Goal: Task Accomplishment & Management: Manage account settings

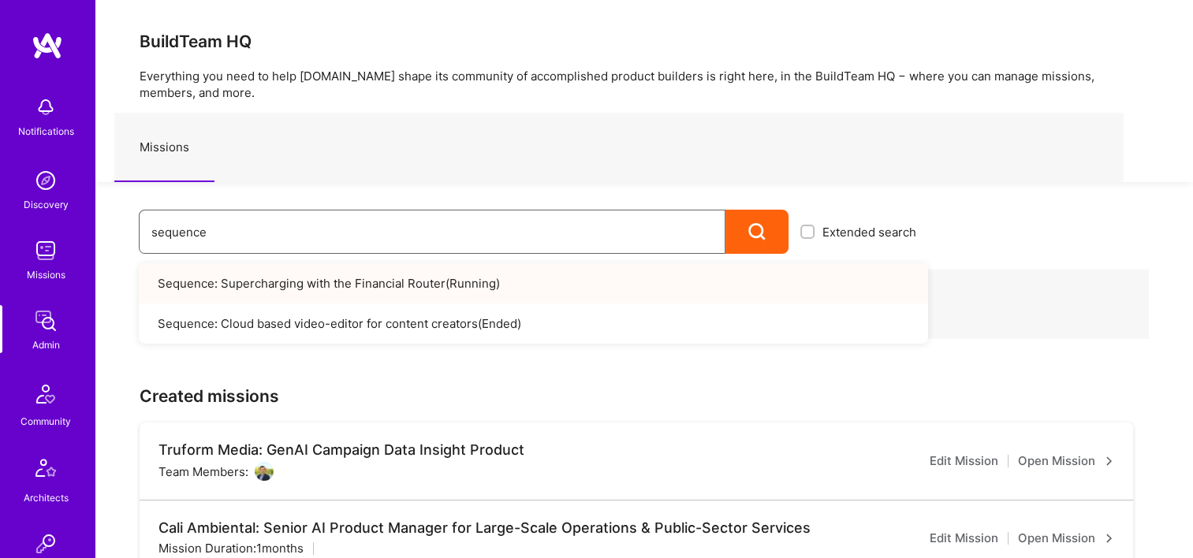
click at [114, 237] on div "sequence Extended search Sequence: Supercharging with the Financial Router ( Ru…" at bounding box center [511, 218] width 833 height 72
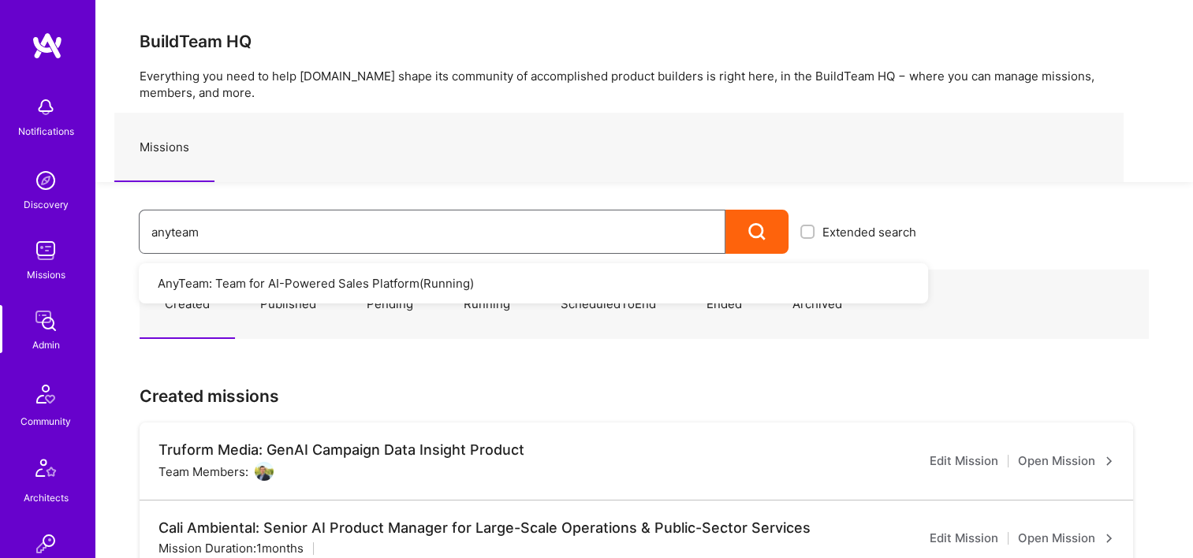
type input "anyteam"
click at [321, 251] on div "anyteam" at bounding box center [432, 232] width 587 height 44
drag, startPoint x: 124, startPoint y: 237, endPoint x: 95, endPoint y: 238, distance: 29.2
click at [110, 237] on div "anyteam Extended search AnyTeam: Team for AI-Powered Sales Platform ( Running )" at bounding box center [511, 218] width 833 height 72
type input "anguleris"
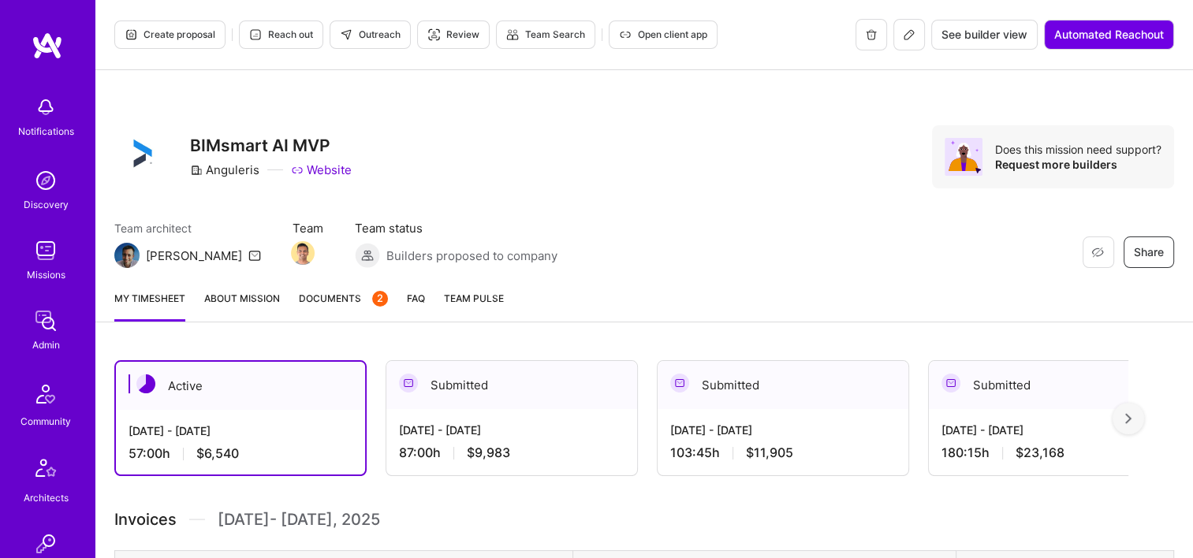
click at [341, 300] on span "Documents 2" at bounding box center [343, 298] width 89 height 17
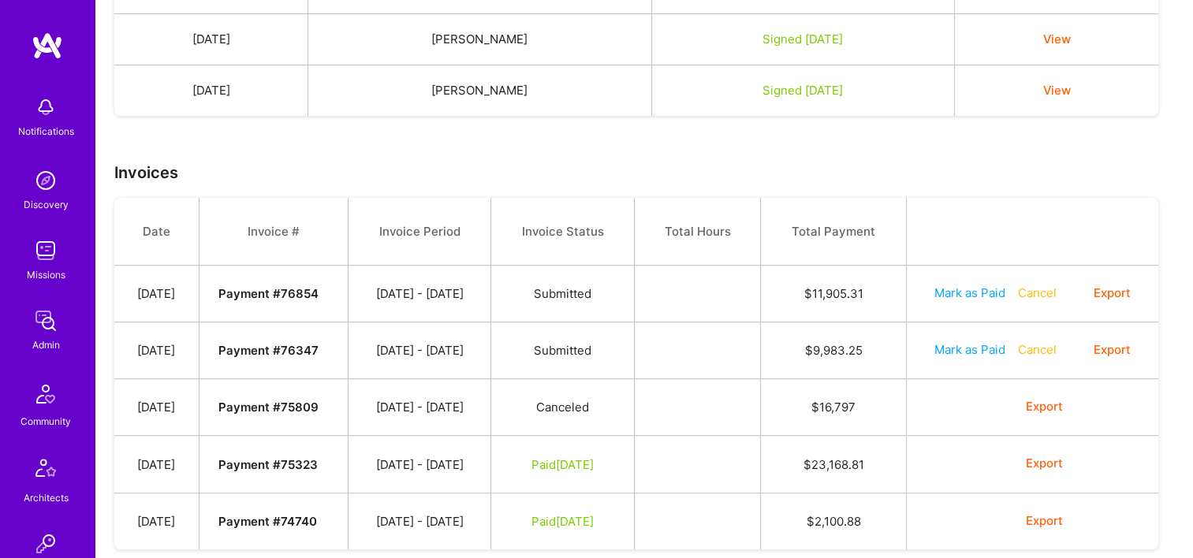
scroll to position [464, 0]
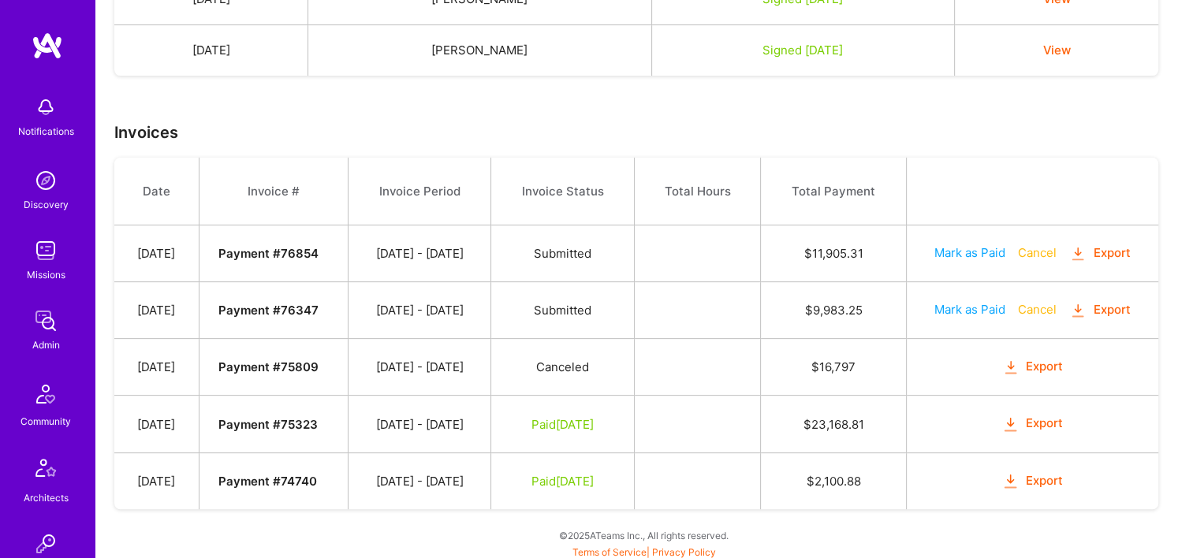
click at [1040, 417] on button "Export" at bounding box center [1033, 424] width 62 height 18
drag, startPoint x: 628, startPoint y: 308, endPoint x: 540, endPoint y: 308, distance: 88.3
click at [540, 308] on td "Submitted" at bounding box center [563, 310] width 144 height 57
copy span "Submitted"
click at [740, 321] on td at bounding box center [697, 310] width 126 height 57
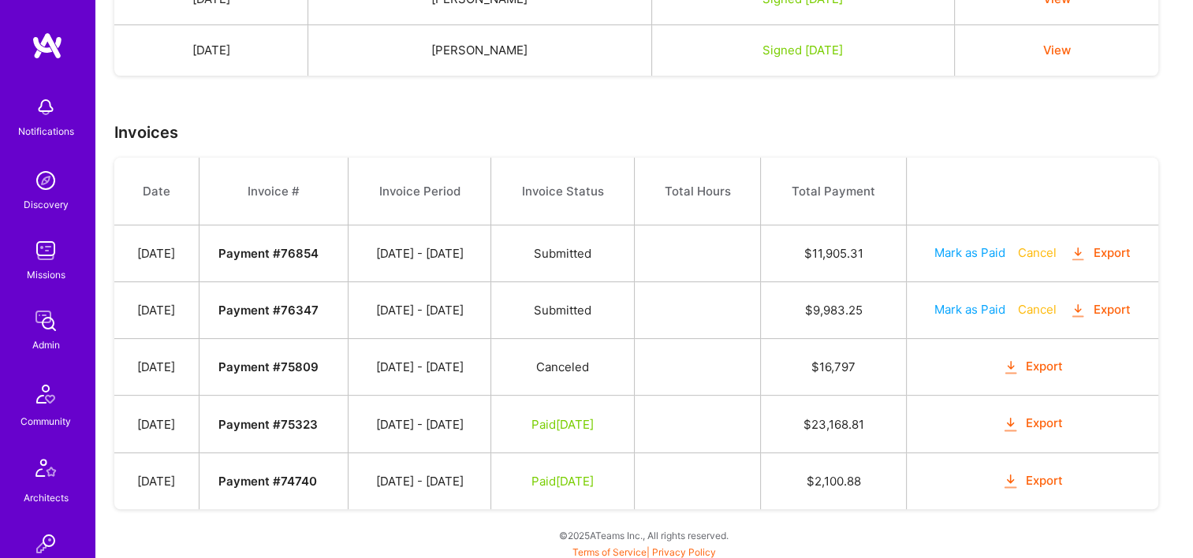
click at [741, 316] on td at bounding box center [697, 310] width 126 height 57
drag, startPoint x: 872, startPoint y: 420, endPoint x: 819, endPoint y: 417, distance: 52.9
click at [819, 417] on td "$ 23,168.81" at bounding box center [833, 424] width 145 height 57
drag, startPoint x: 819, startPoint y: 417, endPoint x: 861, endPoint y: 479, distance: 74.8
click at [861, 478] on td "$ 2,100.88" at bounding box center [833, 481] width 145 height 57
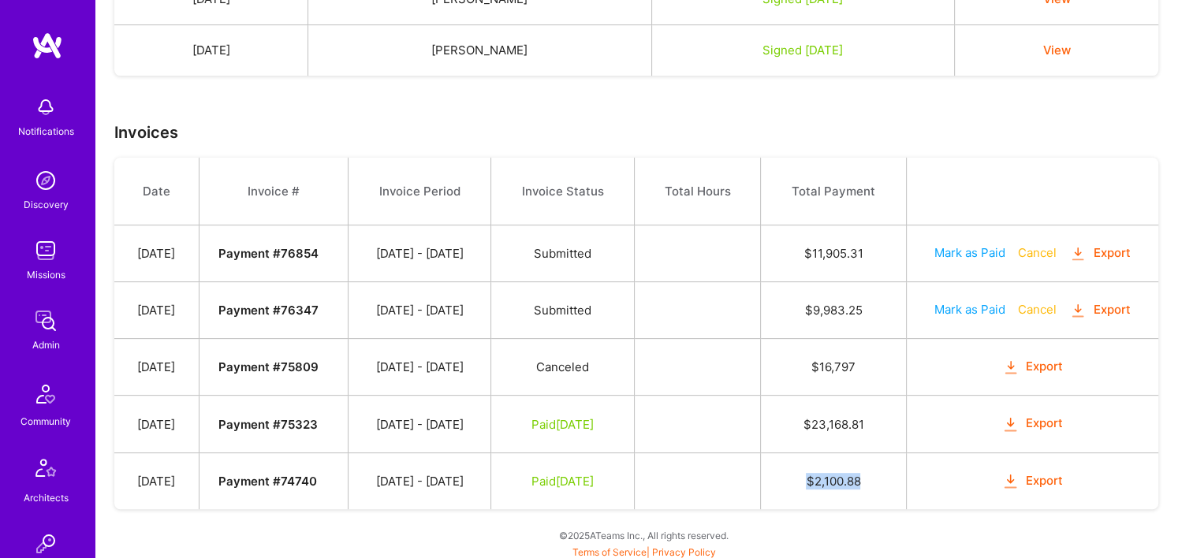
drag, startPoint x: 835, startPoint y: 470, endPoint x: 795, endPoint y: 472, distance: 40.3
click at [795, 472] on td "$ 2,100.88" at bounding box center [833, 481] width 145 height 57
copy td "$ 2,100.88"
click at [978, 423] on td "Export" at bounding box center [1032, 424] width 252 height 57
drag, startPoint x: 878, startPoint y: 307, endPoint x: 811, endPoint y: 312, distance: 67.3
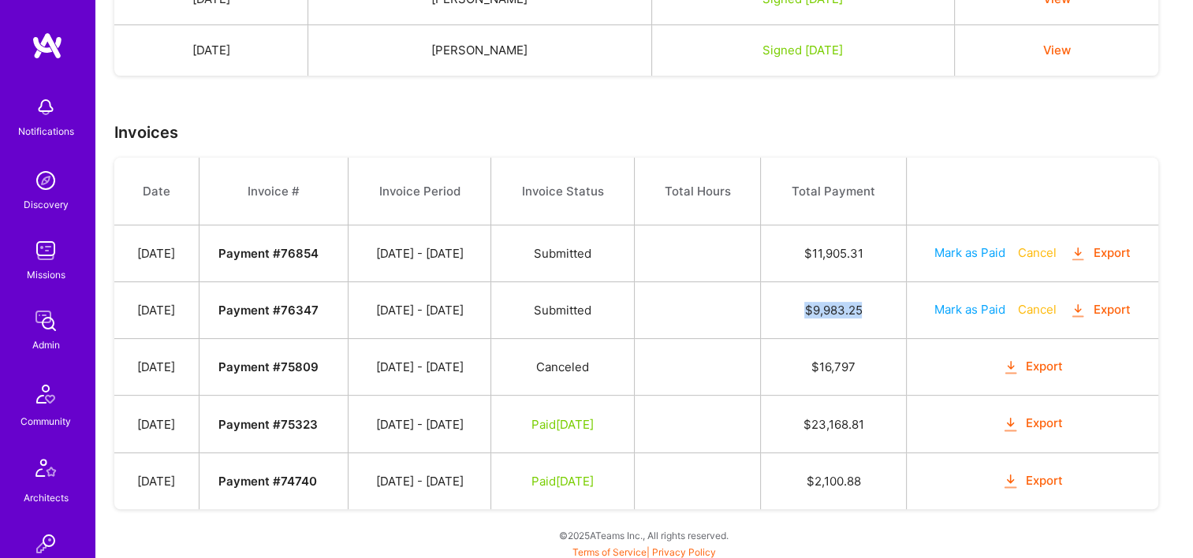
click at [811, 312] on td "$ 9,983.25" at bounding box center [833, 310] width 145 height 57
drag, startPoint x: 811, startPoint y: 312, endPoint x: 771, endPoint y: 331, distance: 44.5
click at [760, 331] on td at bounding box center [697, 310] width 126 height 57
click at [1035, 359] on button "Export" at bounding box center [1033, 367] width 62 height 18
click at [1123, 306] on button "Export" at bounding box center [1101, 310] width 62 height 18
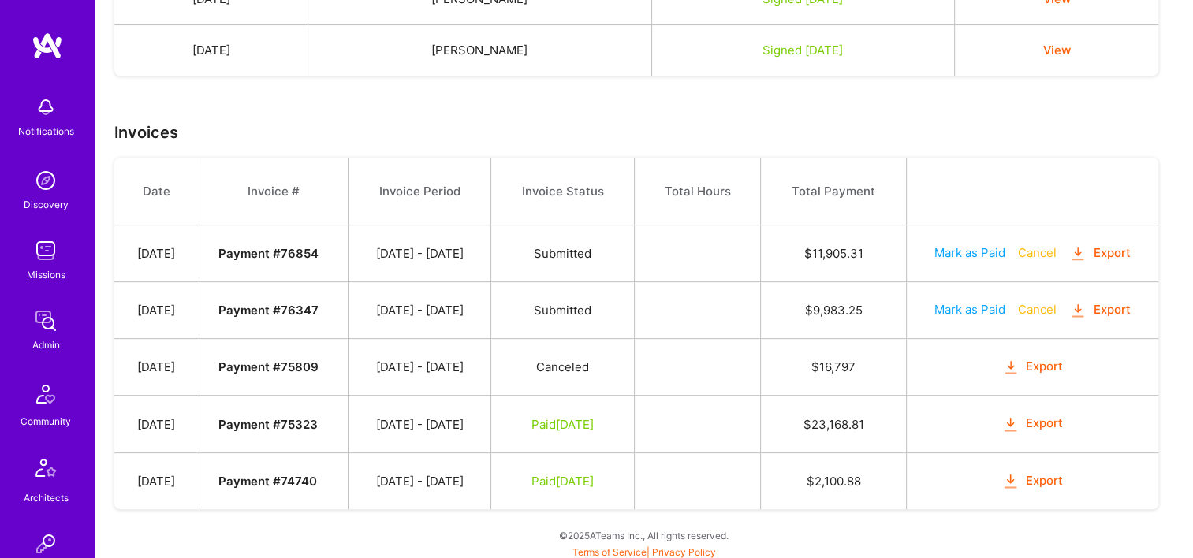
click at [1044, 363] on button "Export" at bounding box center [1033, 367] width 62 height 18
click at [1042, 420] on button "Export" at bounding box center [1033, 424] width 62 height 18
click at [1051, 472] on button "Export" at bounding box center [1033, 481] width 62 height 18
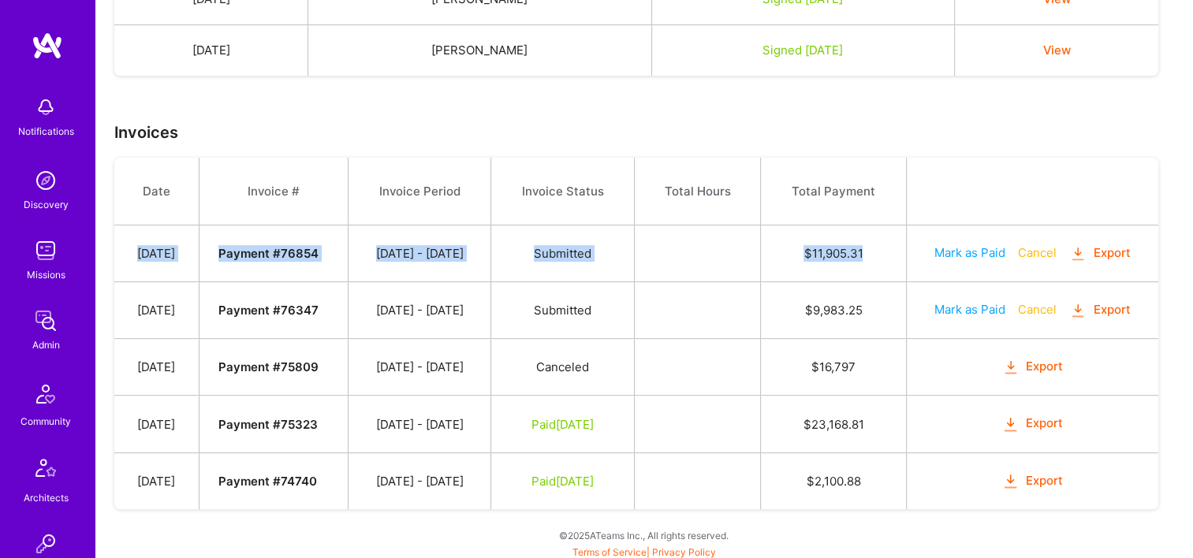
drag, startPoint x: 129, startPoint y: 250, endPoint x: 901, endPoint y: 248, distance: 772.2
click at [901, 248] on tr "[DATE] Payment # 76854 [DATE] - [DATE] Submitted $ 11,905.31 Mark as Paid Cance…" at bounding box center [636, 254] width 1044 height 57
click at [705, 249] on td at bounding box center [697, 254] width 126 height 57
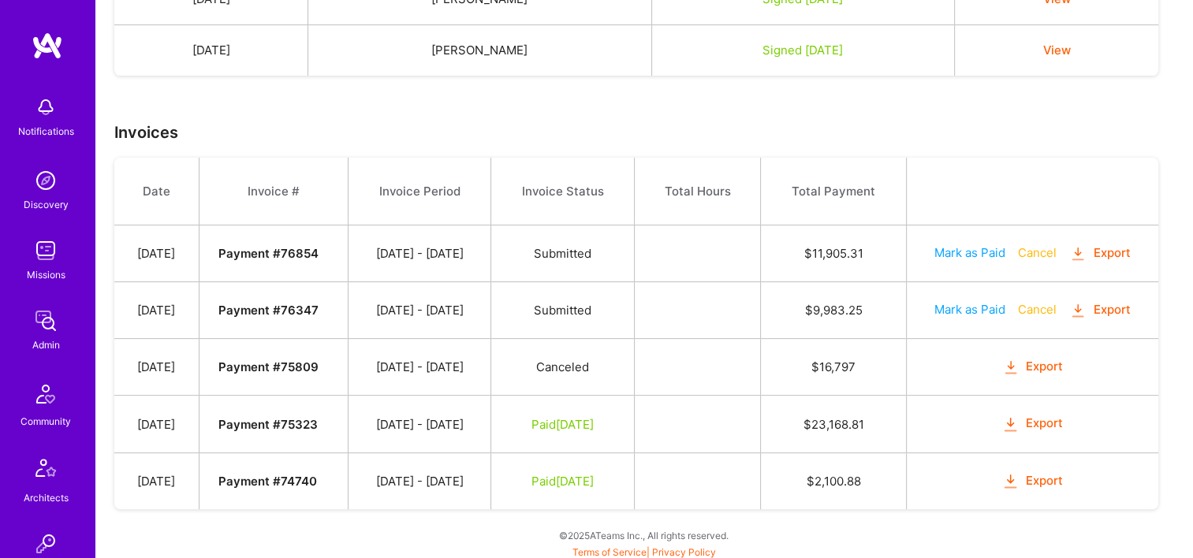
drag, startPoint x: 134, startPoint y: 238, endPoint x: 200, endPoint y: 467, distance: 238.2
click at [200, 467] on tbody "Date Invoice # Invoice Period Invoice Status Total Hours Total Payment [DATE] P…" at bounding box center [636, 334] width 1044 height 352
drag, startPoint x: 200, startPoint y: 467, endPoint x: 200, endPoint y: 194, distance: 272.9
click at [199, 194] on th "Date" at bounding box center [156, 192] width 84 height 68
drag, startPoint x: 512, startPoint y: 364, endPoint x: 230, endPoint y: 369, distance: 282.4
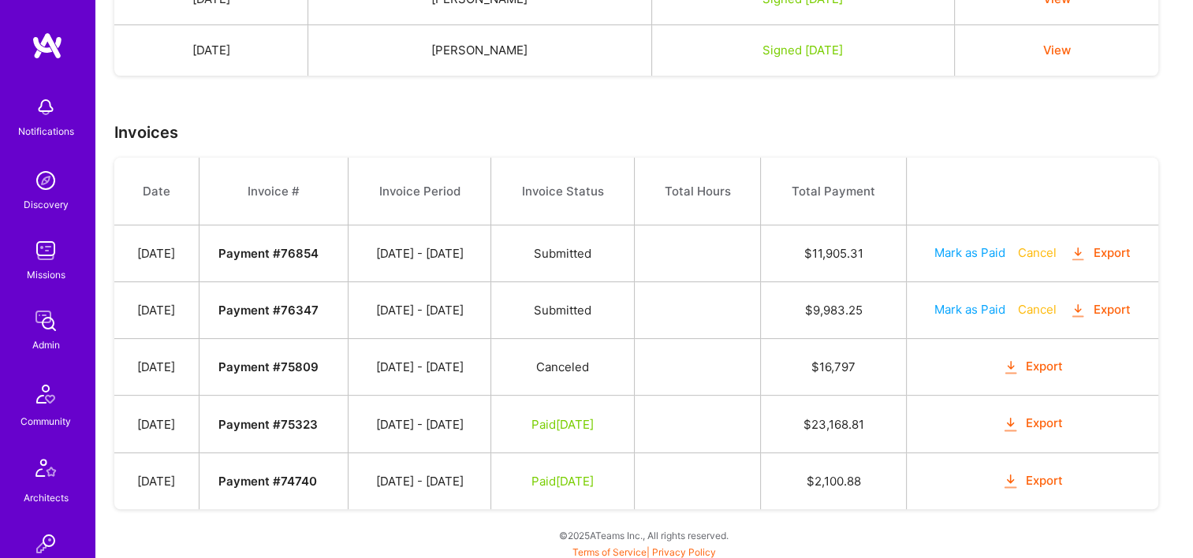
click at [230, 369] on tr "[DATE] Payment # 75809 [DATE] - [DATE] Canceled $ 16,797 Export" at bounding box center [636, 367] width 1044 height 57
drag, startPoint x: 230, startPoint y: 369, endPoint x: 357, endPoint y: 368, distance: 127.0
click at [349, 368] on td "Payment # 75809" at bounding box center [274, 367] width 150 height 57
click at [349, 366] on td "Payment # 75809" at bounding box center [274, 367] width 150 height 57
drag, startPoint x: 347, startPoint y: 363, endPoint x: 310, endPoint y: 360, distance: 37.1
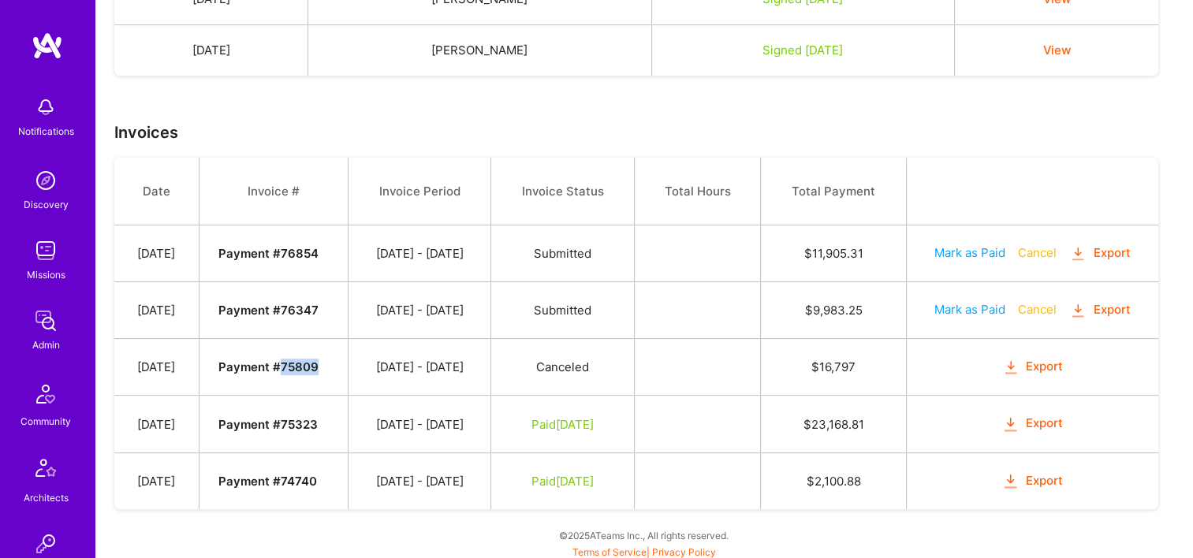
click at [310, 360] on td "Payment # 75809" at bounding box center [274, 367] width 150 height 57
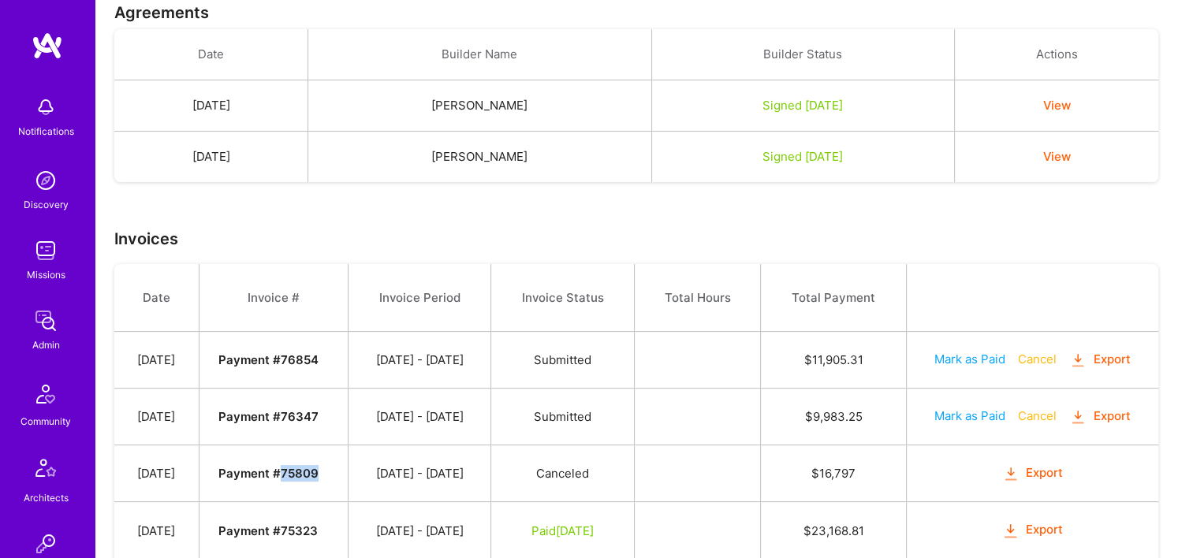
scroll to position [227, 0]
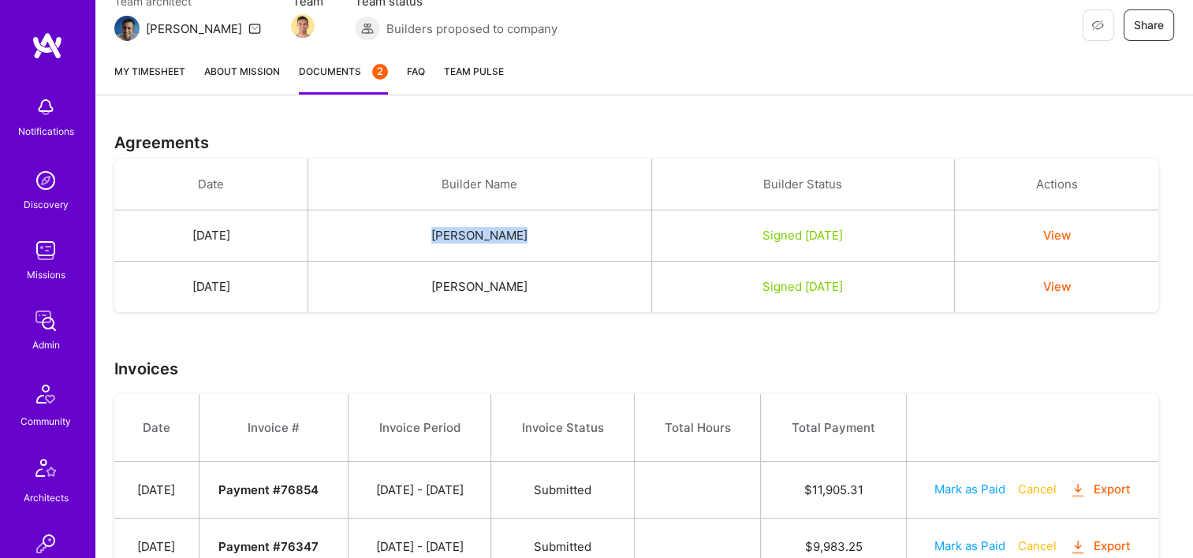
drag, startPoint x: 535, startPoint y: 241, endPoint x: 461, endPoint y: 238, distance: 74.2
click at [461, 238] on td "[PERSON_NAME]" at bounding box center [479, 236] width 343 height 51
copy td "[PERSON_NAME]"
click at [679, 294] on td "Signed [DATE]" at bounding box center [803, 287] width 303 height 51
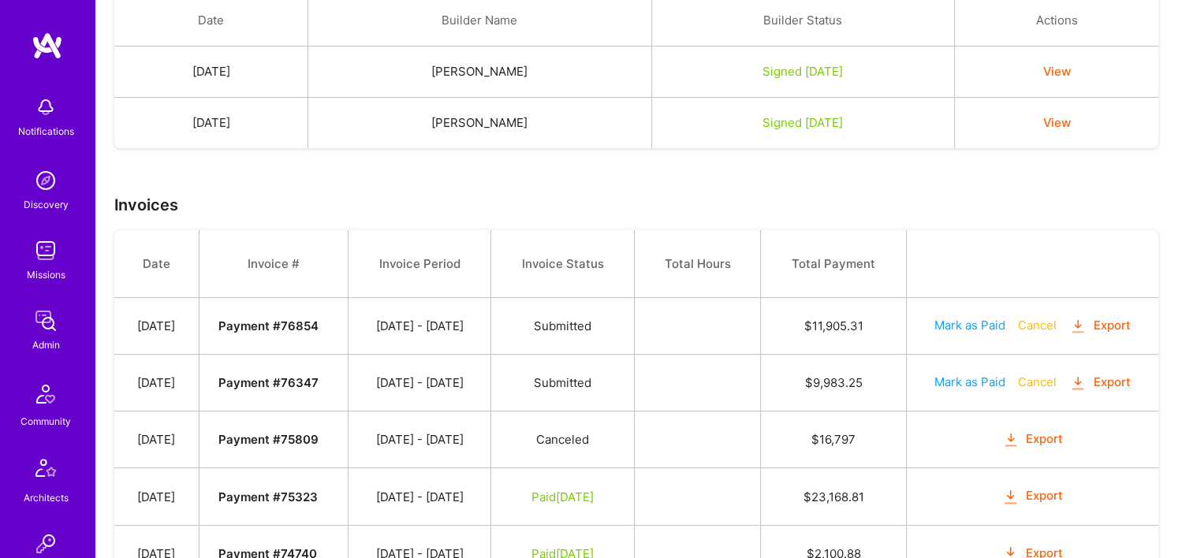
scroll to position [464, 0]
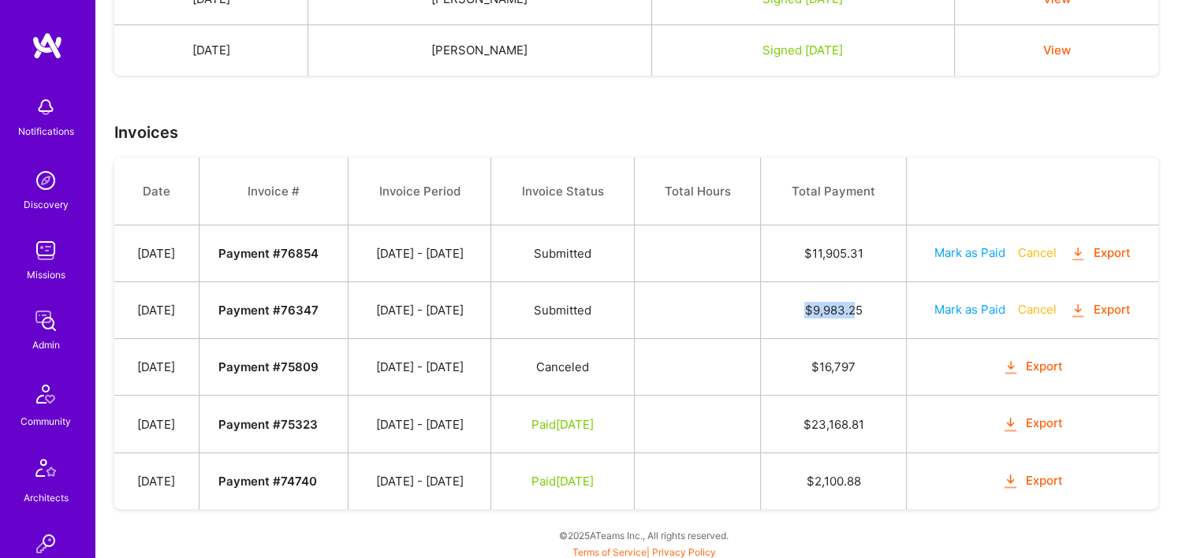
click at [814, 311] on td "$ 9,983.25" at bounding box center [833, 310] width 145 height 57
drag, startPoint x: 814, startPoint y: 311, endPoint x: 894, endPoint y: 327, distance: 82.1
click at [899, 333] on td "$ 9,983.25" at bounding box center [833, 310] width 145 height 57
drag, startPoint x: 879, startPoint y: 309, endPoint x: 827, endPoint y: 308, distance: 52.1
click at [827, 308] on td "$ 9,983.25" at bounding box center [833, 310] width 145 height 57
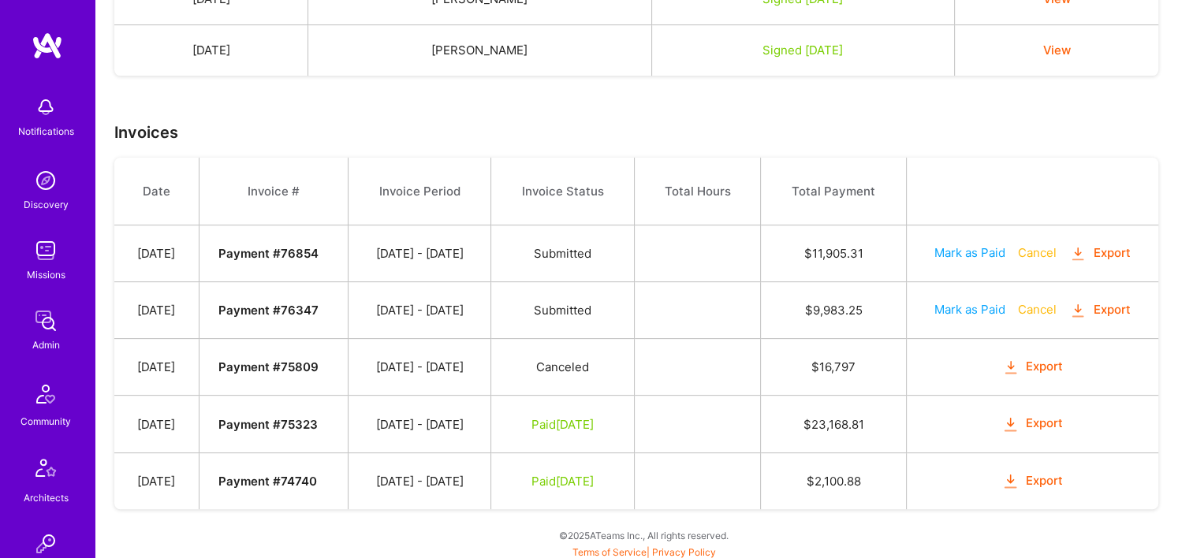
drag, startPoint x: 827, startPoint y: 308, endPoint x: 767, endPoint y: 298, distance: 59.9
click at [760, 298] on td at bounding box center [697, 310] width 126 height 57
